Goal: Register for event/course

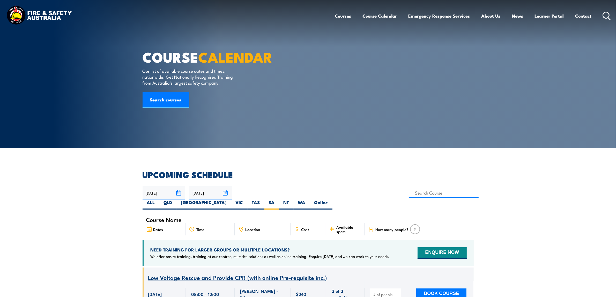
click at [294, 199] on label "NT" at bounding box center [286, 204] width 14 height 10
click at [293, 199] on input "NT" at bounding box center [290, 200] width 3 height 3
radio input "true"
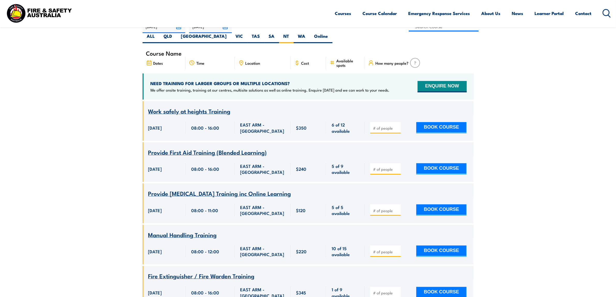
scroll to position [106, 0]
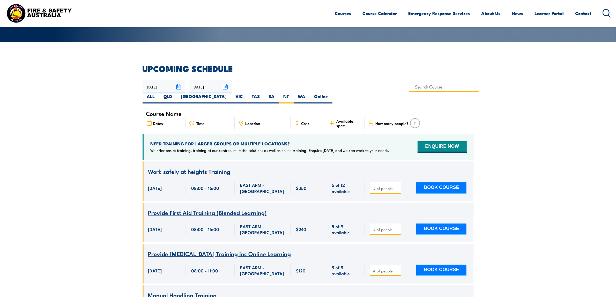
click at [409, 84] on input at bounding box center [444, 87] width 70 height 10
type input "Licence to operate a forklift truck Training"
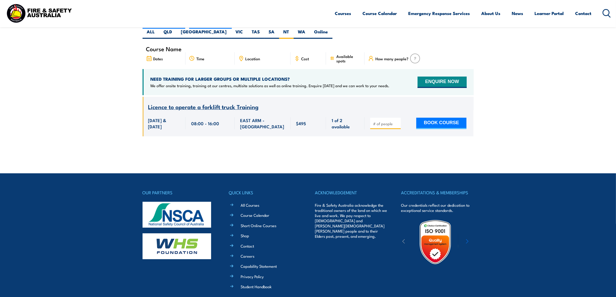
click at [501, 78] on section "UPCOMING SCHEDULE 27/08/2025 26/10/2025" at bounding box center [308, 72] width 616 height 144
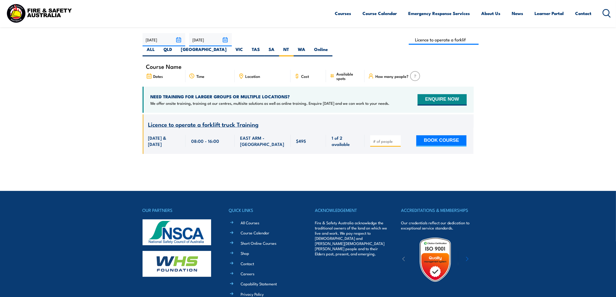
scroll to position [138, 0]
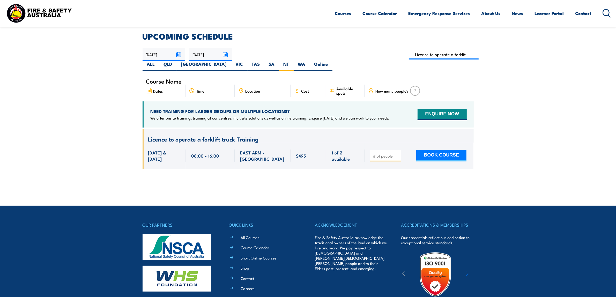
click at [225, 54] on input "[DATE]" at bounding box center [210, 54] width 43 height 13
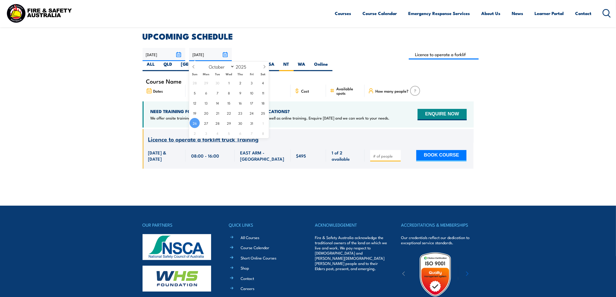
click at [232, 66] on select "January February March April May June July August September October November De…" at bounding box center [220, 66] width 28 height 7
select select "10"
click at [206, 64] on select "January February March April May June July August September October November De…" at bounding box center [220, 66] width 28 height 7
click at [207, 123] on span "24" at bounding box center [206, 123] width 10 height 10
type input "[DATE]"
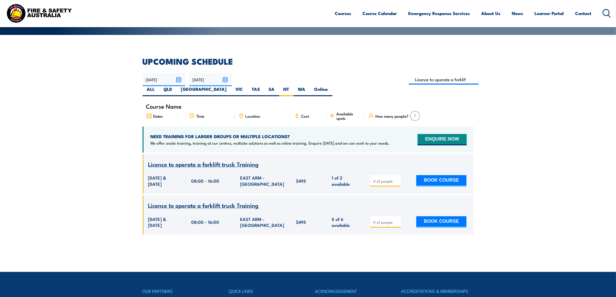
scroll to position [106, 0]
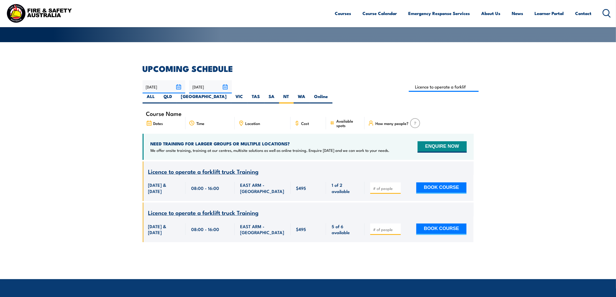
click at [279, 93] on label "SA" at bounding box center [271, 98] width 15 height 10
click at [278, 93] on input "SA" at bounding box center [276, 94] width 3 height 3
radio input "true"
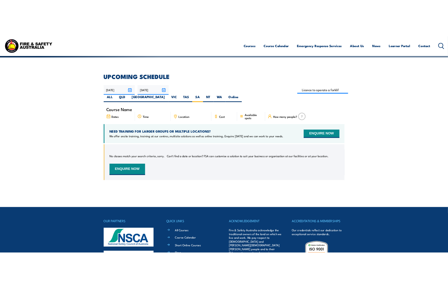
scroll to position [106, 0]
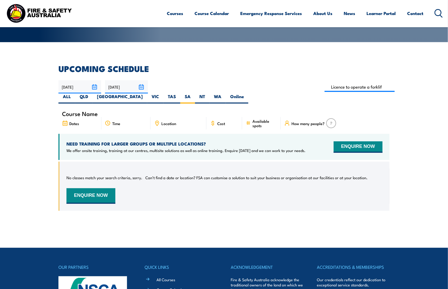
click at [202, 68] on h2 "UPCOMING SCHEDULE" at bounding box center [223, 68] width 331 height 7
click at [210, 93] on label "NT" at bounding box center [202, 98] width 14 height 10
click at [209, 93] on input "NT" at bounding box center [206, 94] width 3 height 3
radio input "true"
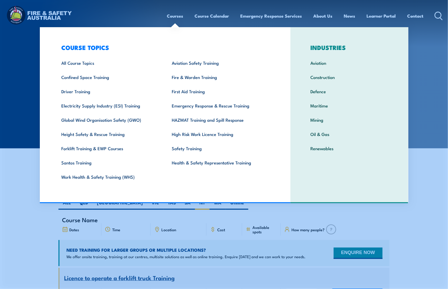
click at [186, 76] on link "Fire & Warden Training" at bounding box center [219, 77] width 110 height 14
